Goal: Communication & Community: Answer question/provide support

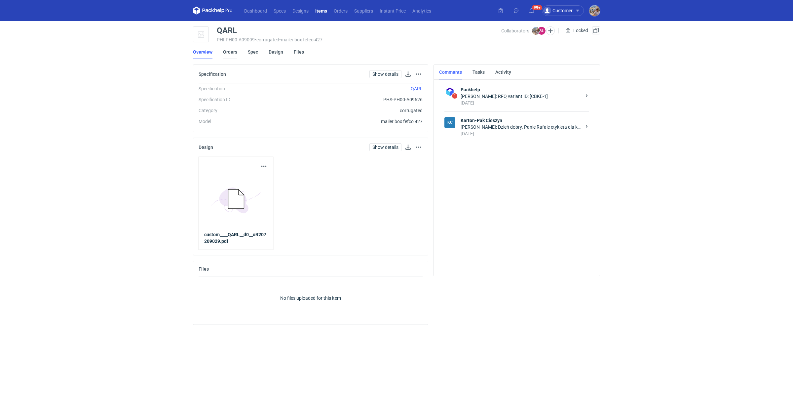
click at [227, 51] on link "Orders" at bounding box center [230, 52] width 14 height 15
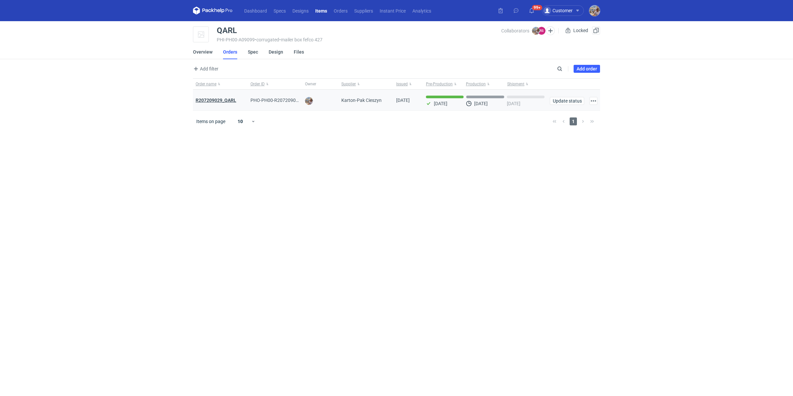
click at [211, 101] on strong "R207209029_QARL" at bounding box center [216, 100] width 41 height 5
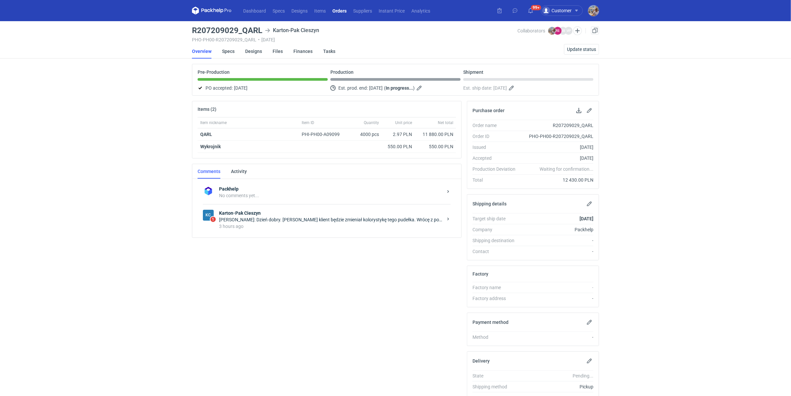
click at [242, 223] on div "3 hours ago" at bounding box center [331, 226] width 224 height 7
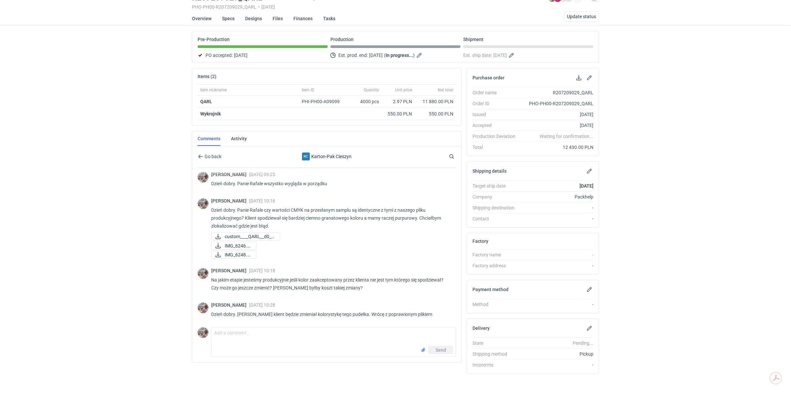
scroll to position [33, 0]
click at [269, 333] on textarea "Comment message" at bounding box center [334, 336] width 244 height 19
click at [424, 346] on input "file" at bounding box center [423, 349] width 5 height 7
click at [341, 333] on textarea "Panie Rafale w załączniku poprawione pliki do druku" at bounding box center [334, 336] width 244 height 19
type textarea "Panie Rafale w załączniku poprawione pliki do druku. Klient zmienił delikatnie …"
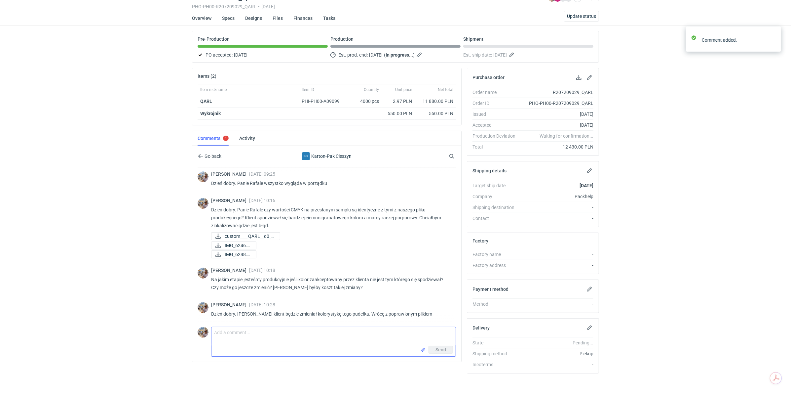
scroll to position [127, 0]
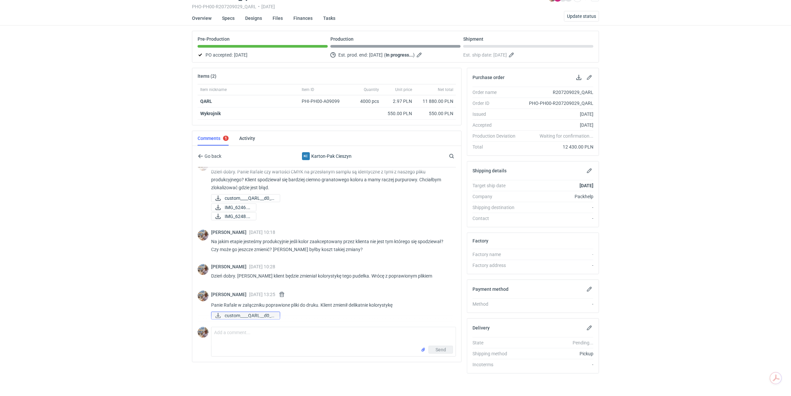
click at [257, 313] on span "custom____QARL__d0__..." at bounding box center [250, 315] width 50 height 7
